Goal: Find specific page/section: Find specific page/section

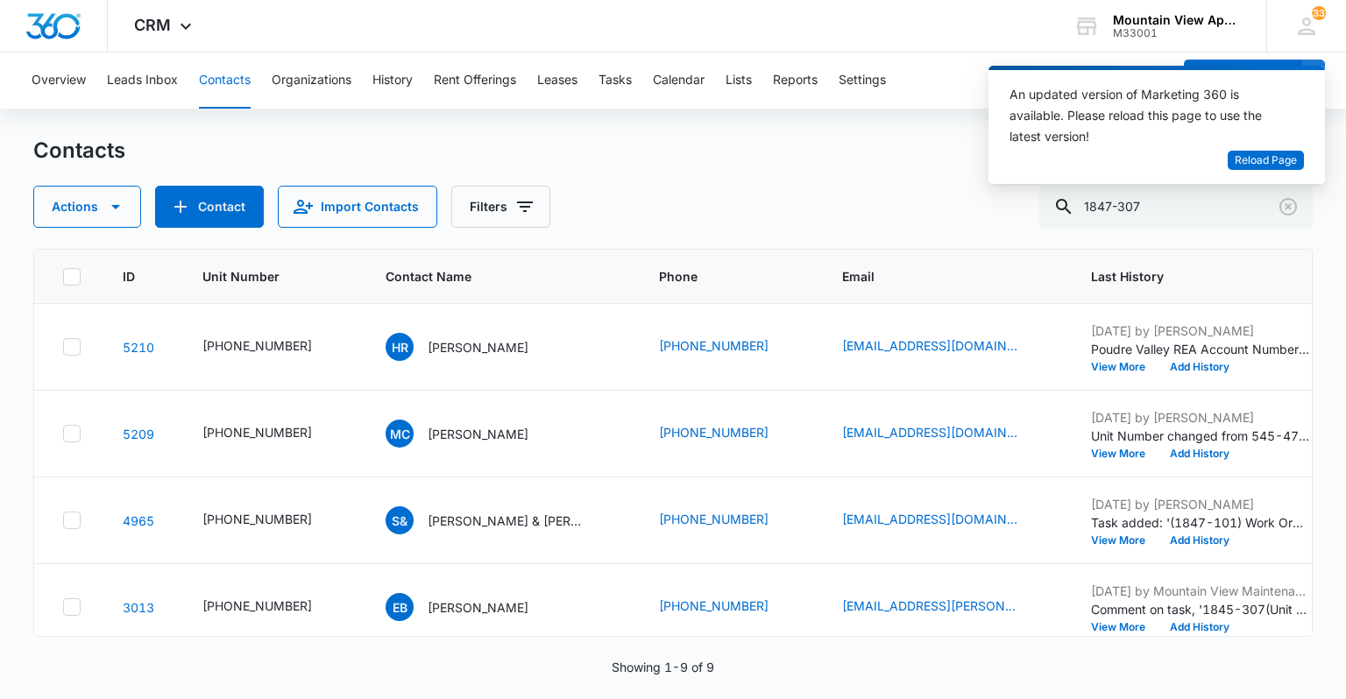
scroll to position [210, 0]
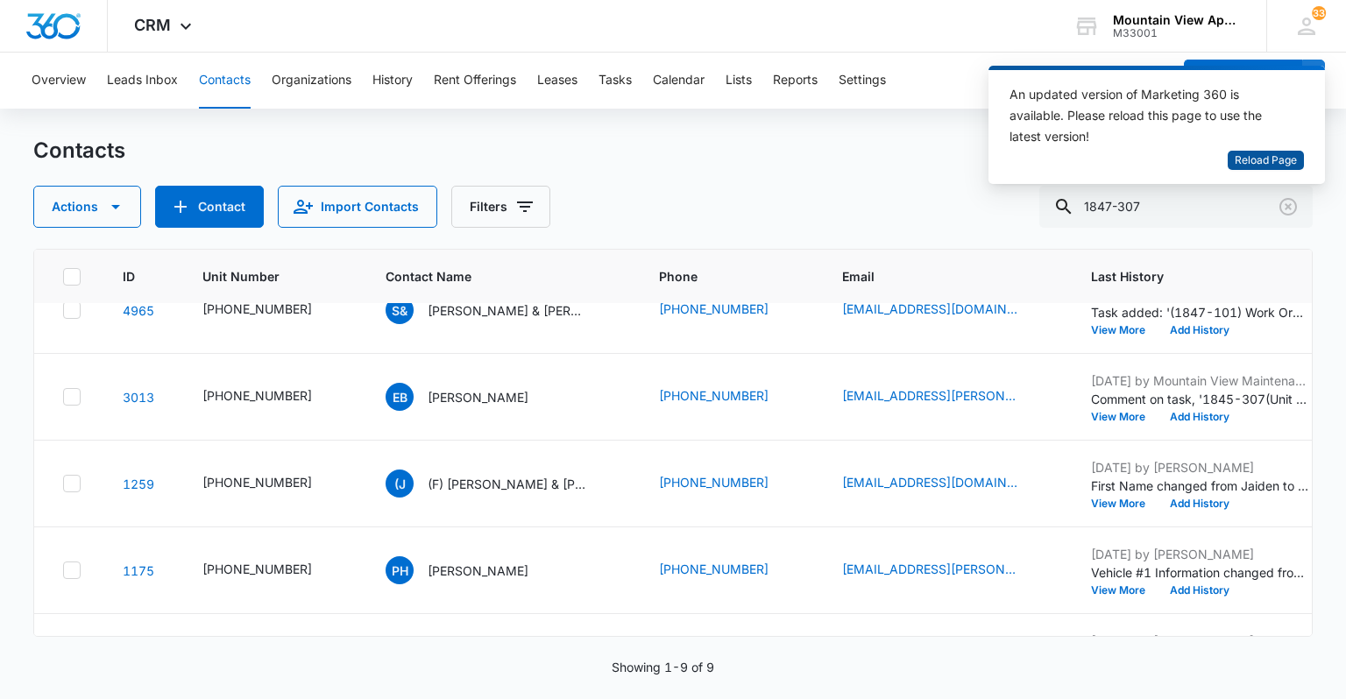
click at [1245, 162] on span "Reload Page" at bounding box center [1266, 160] width 62 height 17
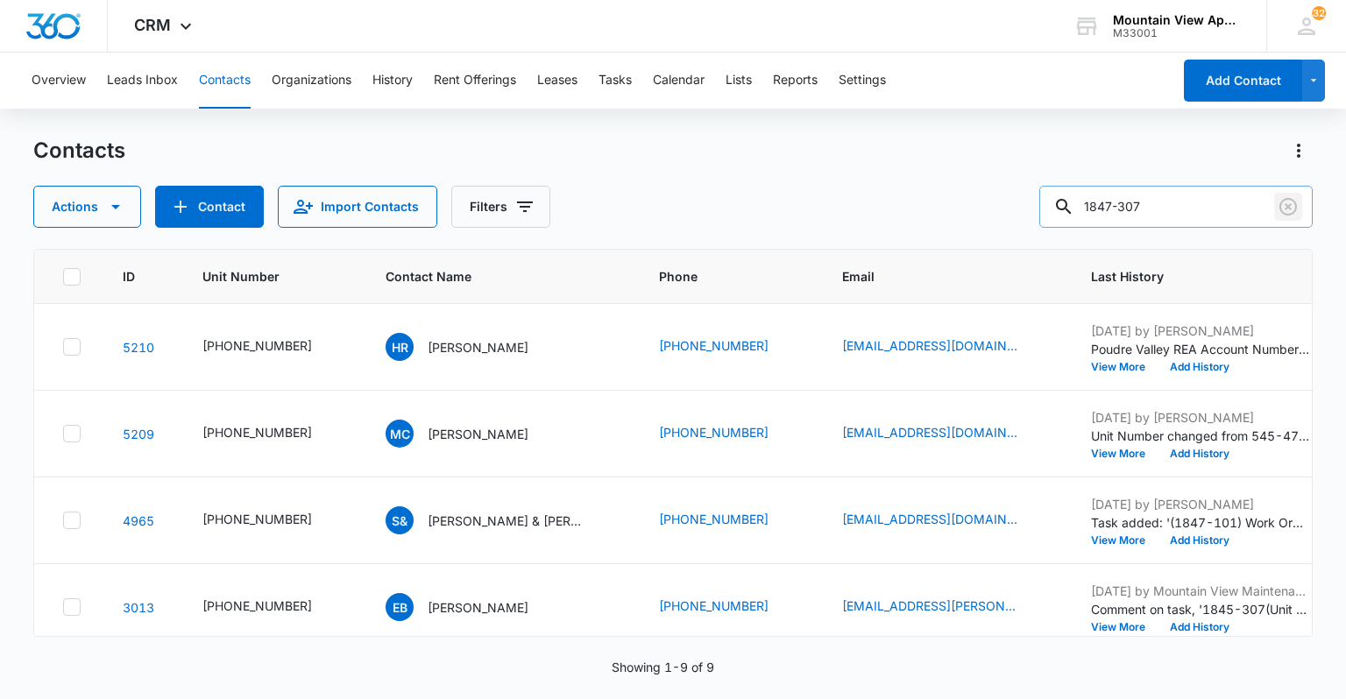
click at [1292, 201] on icon "Clear" at bounding box center [1288, 207] width 18 height 18
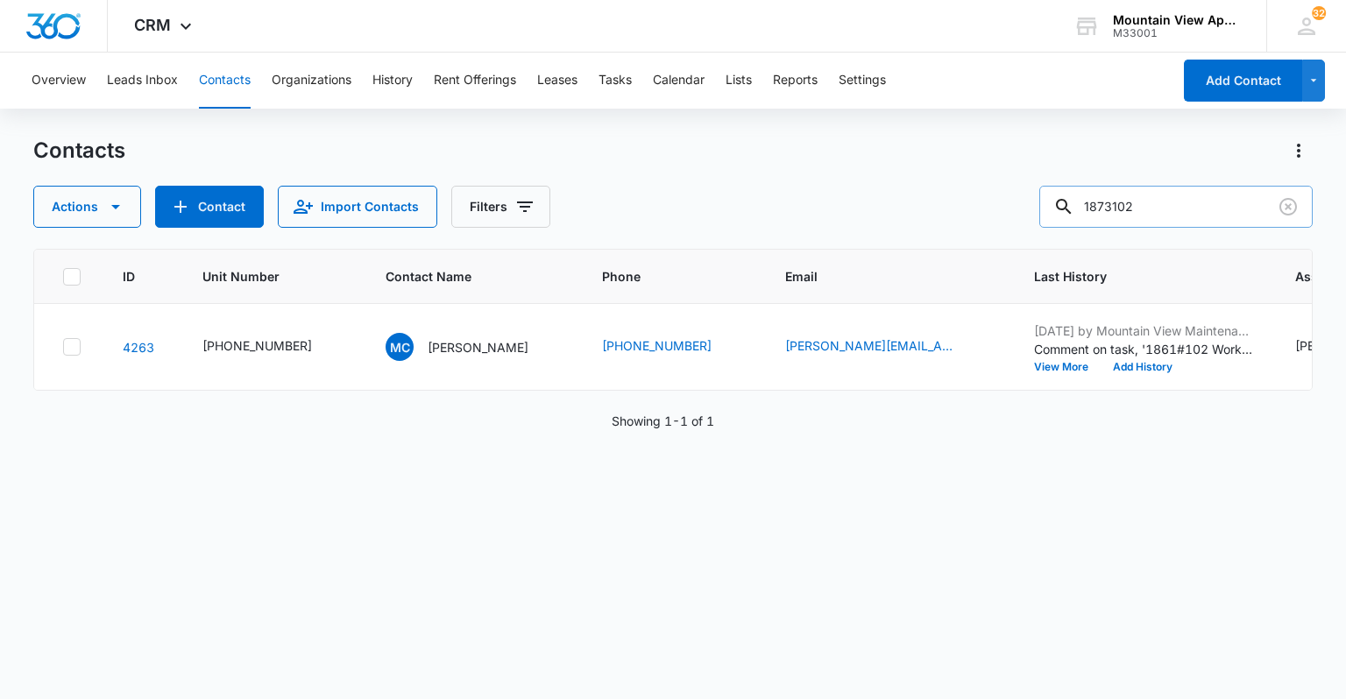
click at [1127, 203] on input "1873102" at bounding box center [1175, 207] width 273 height 42
type input "1873-102"
